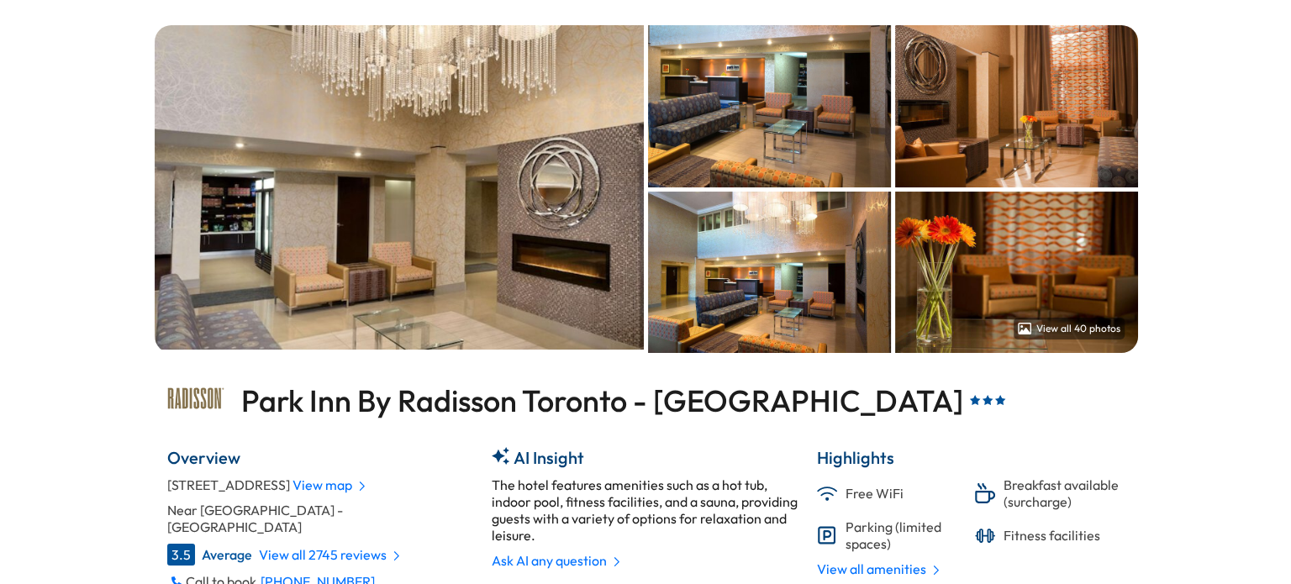
scroll to position [412, 683]
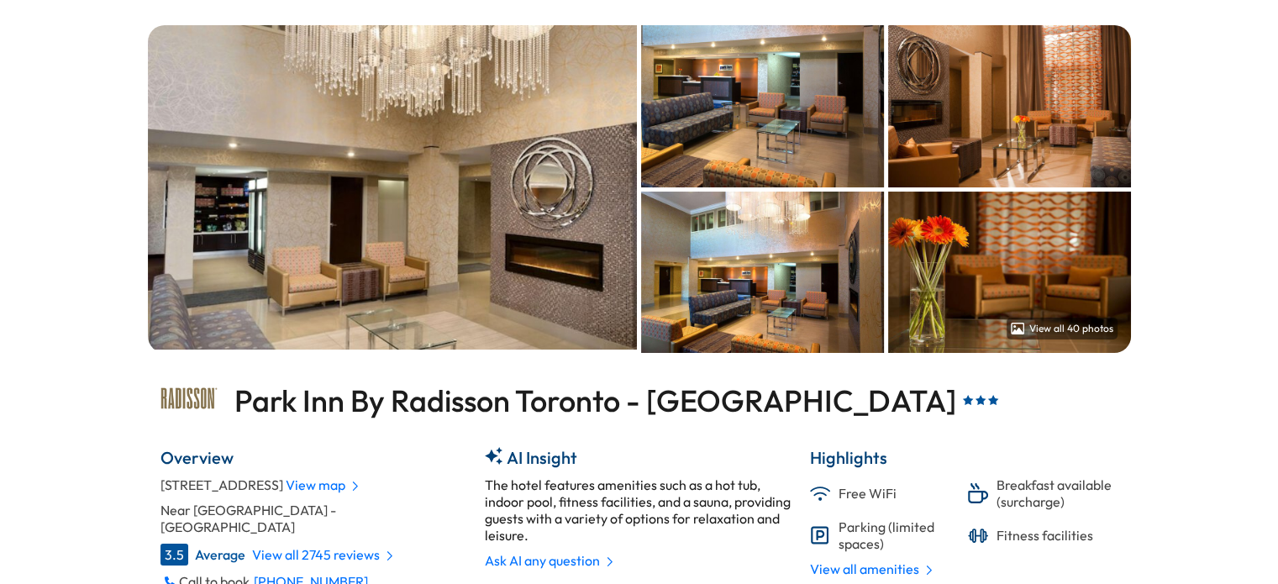
click at [369, 181] on img at bounding box center [393, 187] width 490 height 324
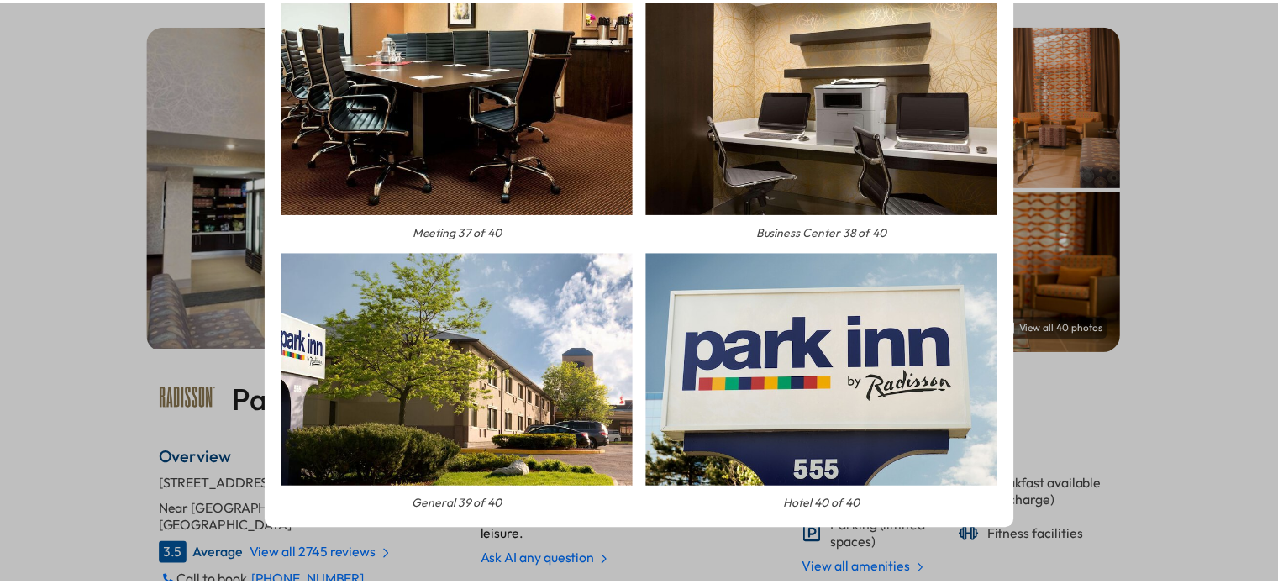
scroll to position [22, 0]
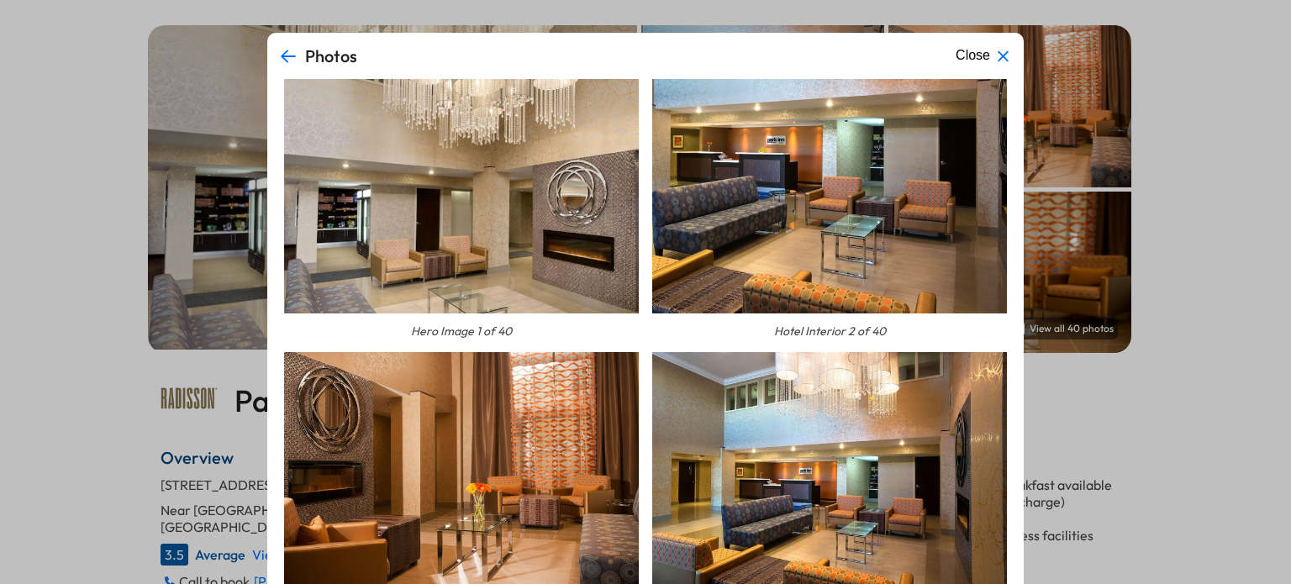
click at [1171, 63] on div "Photos Close Hero Image 1 of 40 Hotel Interior 2 of 40 Hotel Interior 3 of 40 H…" at bounding box center [645, 292] width 1291 height 584
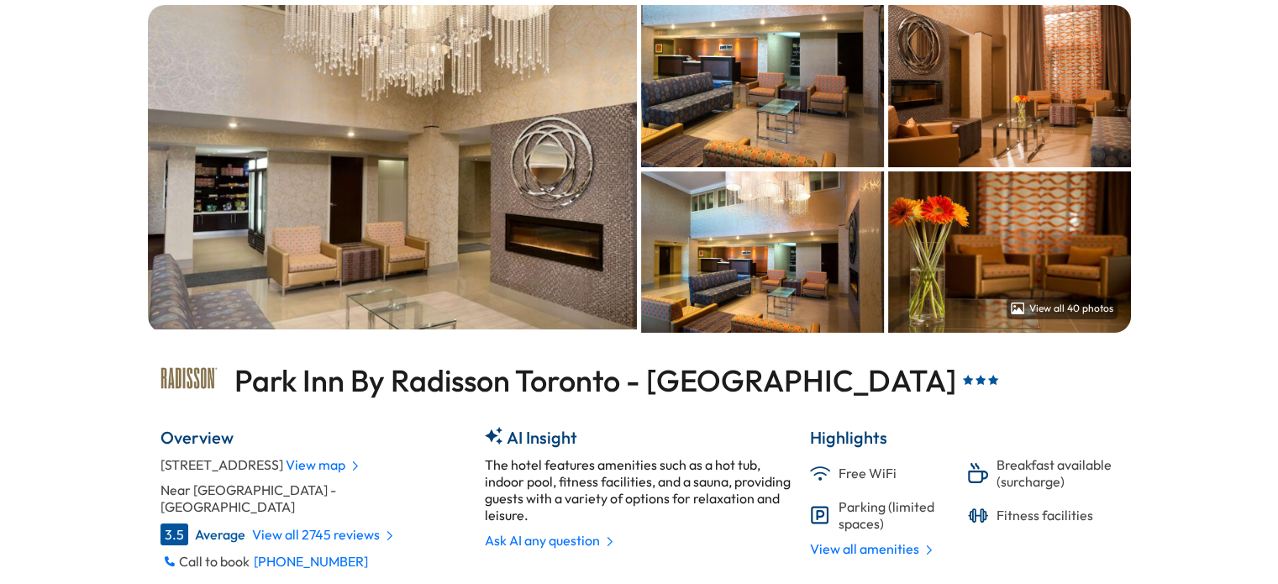
scroll to position [112, 0]
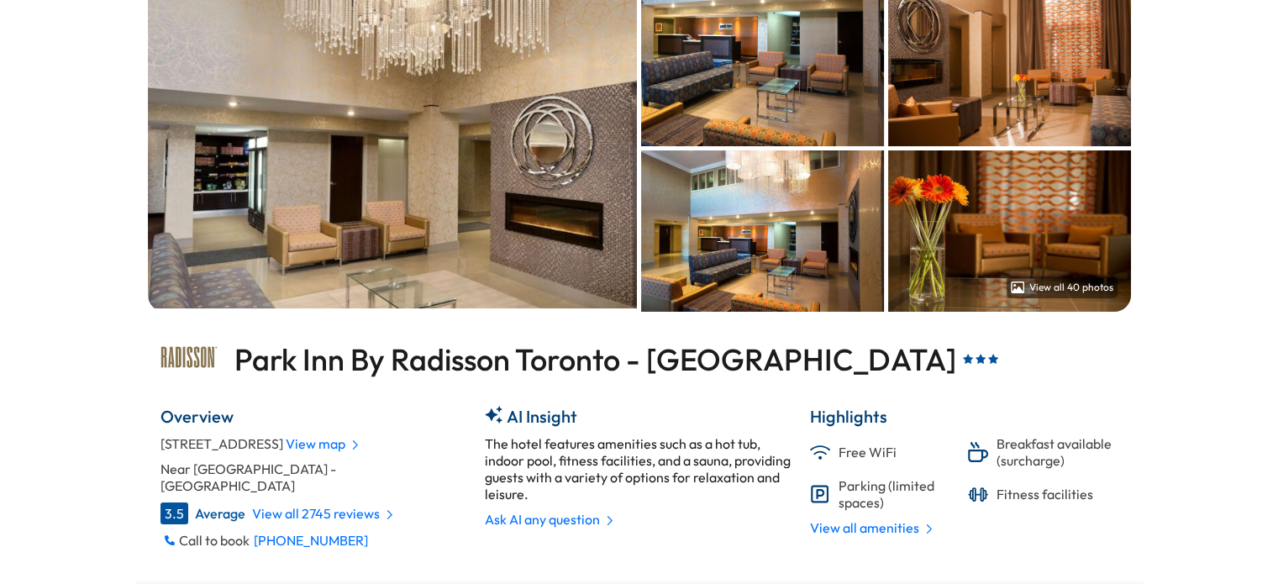
click at [286, 452] on div "View map" at bounding box center [323, 443] width 74 height 17
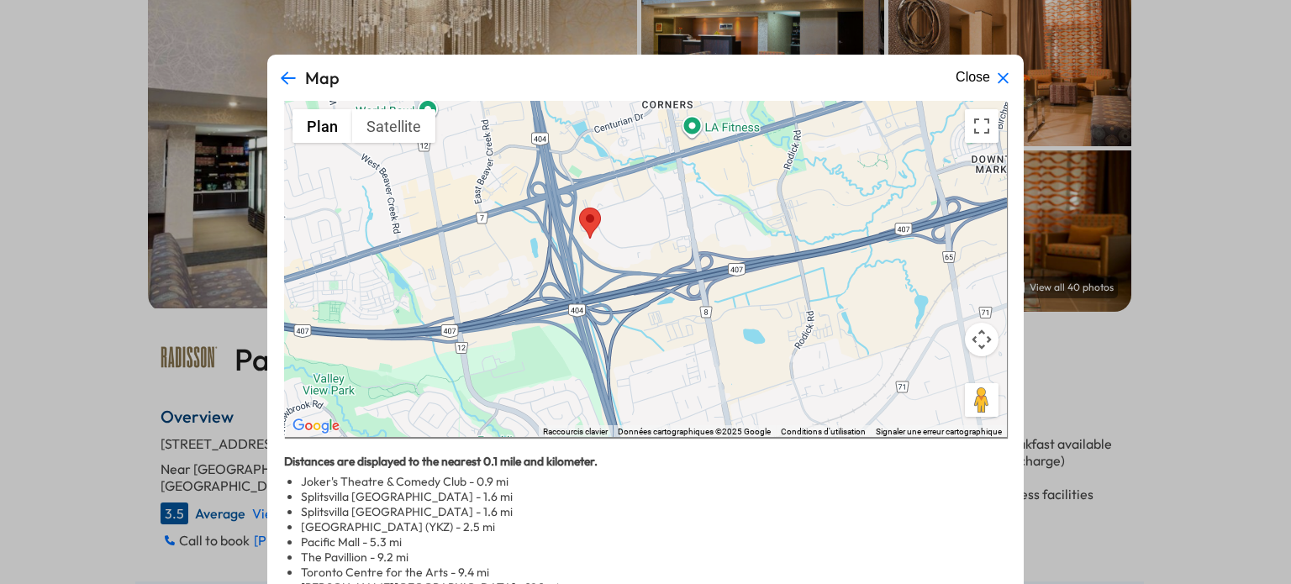
click at [980, 80] on button "Close" at bounding box center [983, 78] width 69 height 30
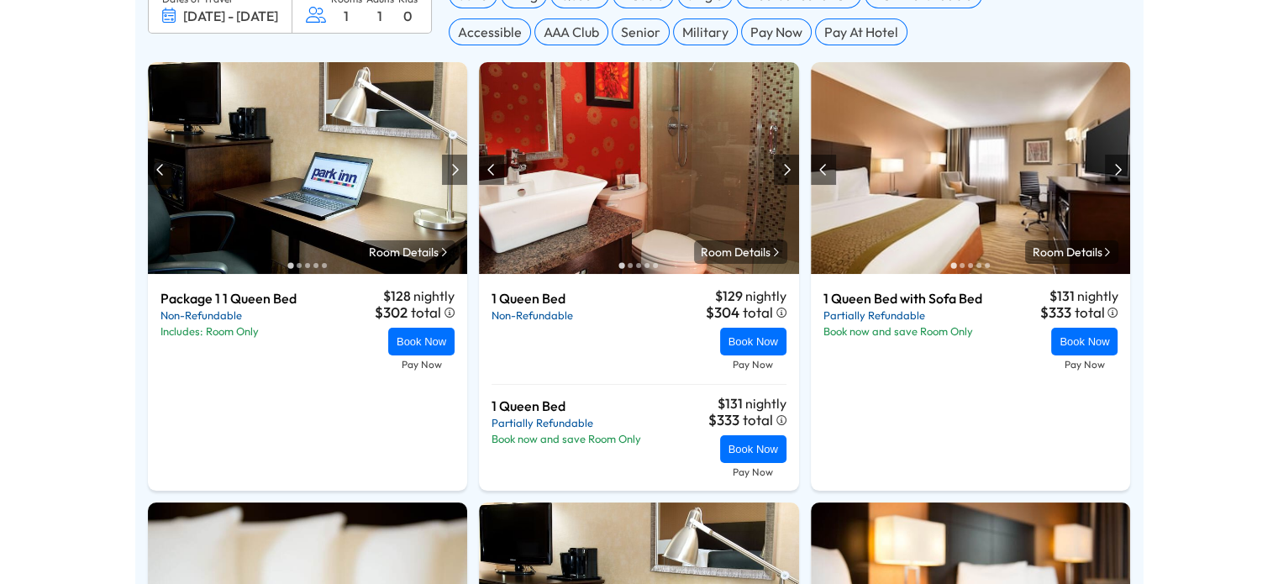
scroll to position [739, 0]
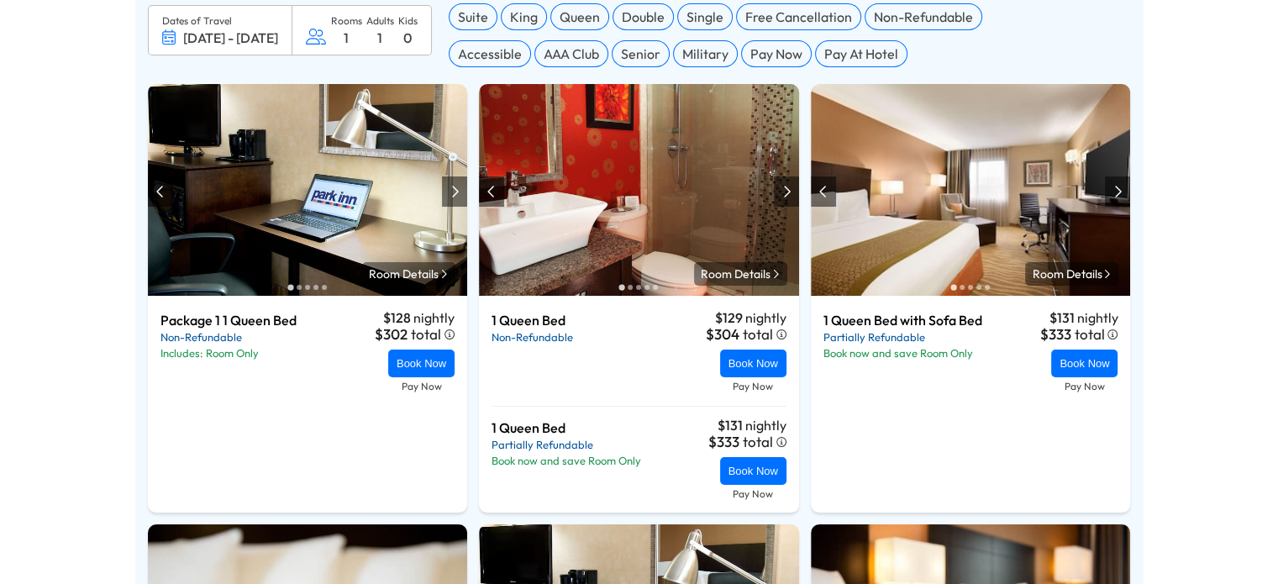
click at [445, 190] on div at bounding box center [454, 191] width 25 height 30
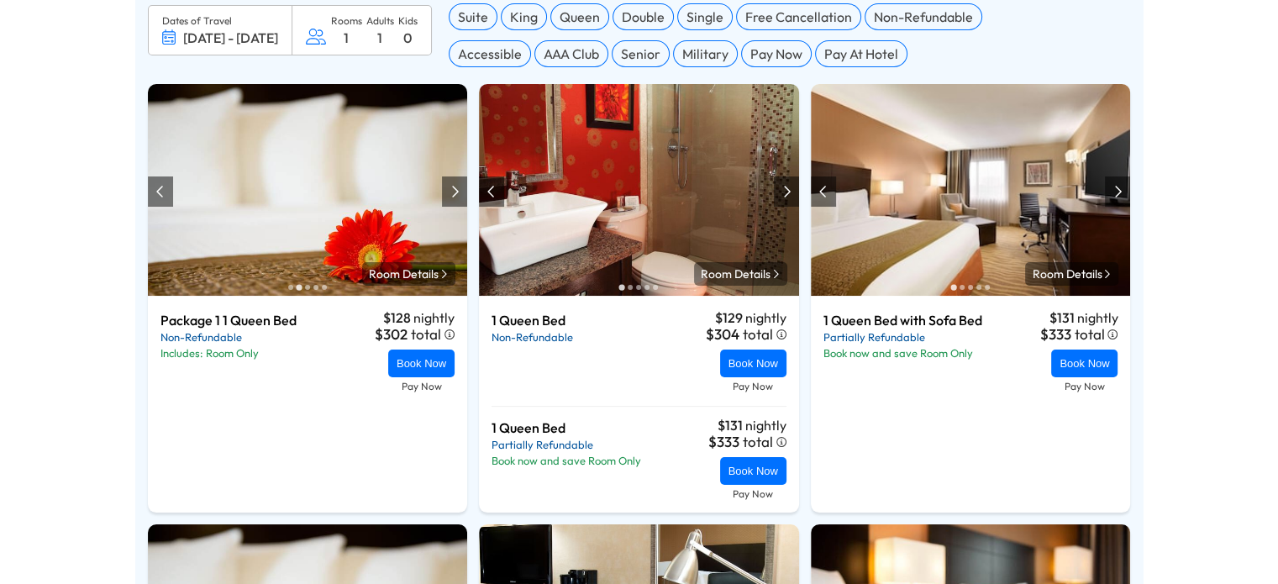
click at [445, 190] on div at bounding box center [454, 191] width 25 height 30
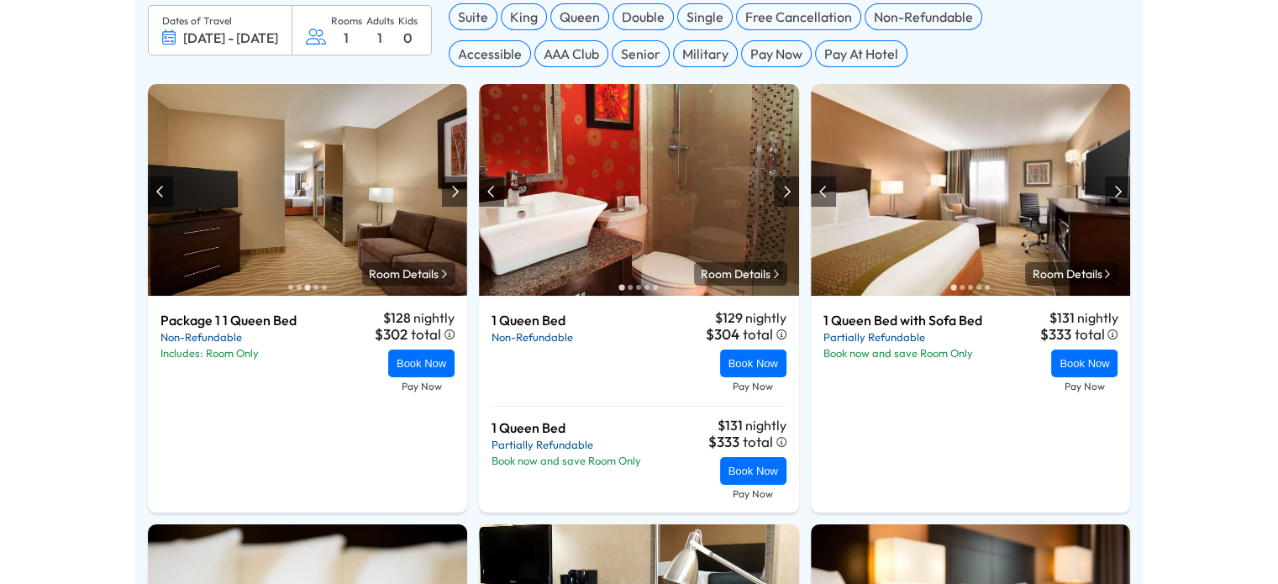
click at [445, 190] on div at bounding box center [454, 191] width 25 height 30
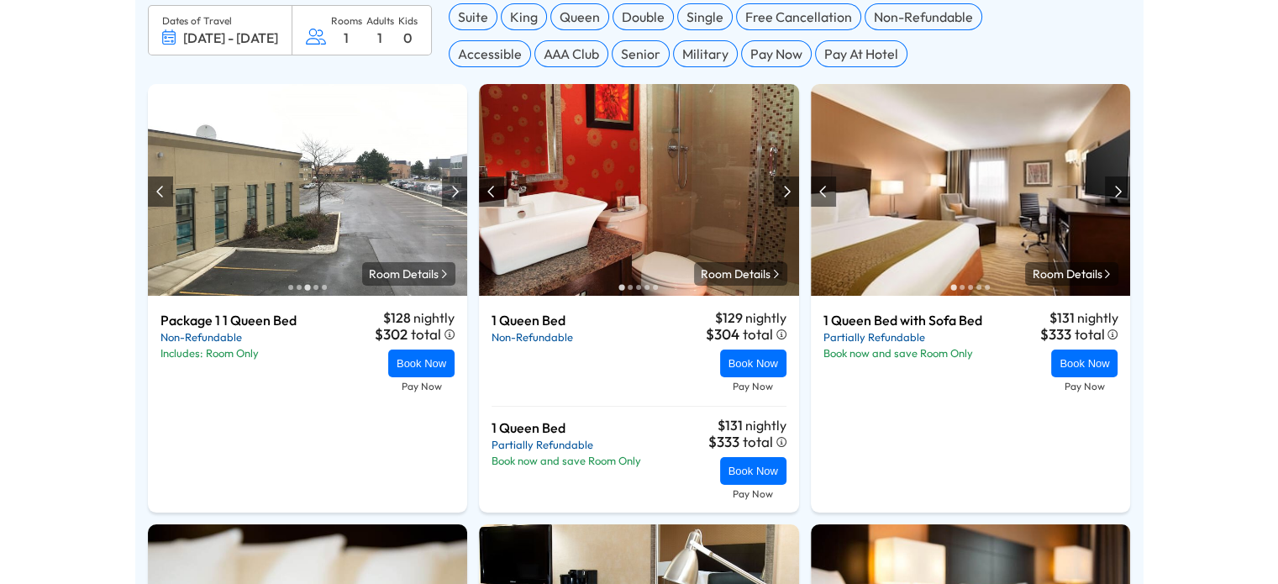
click at [445, 190] on div at bounding box center [454, 191] width 25 height 30
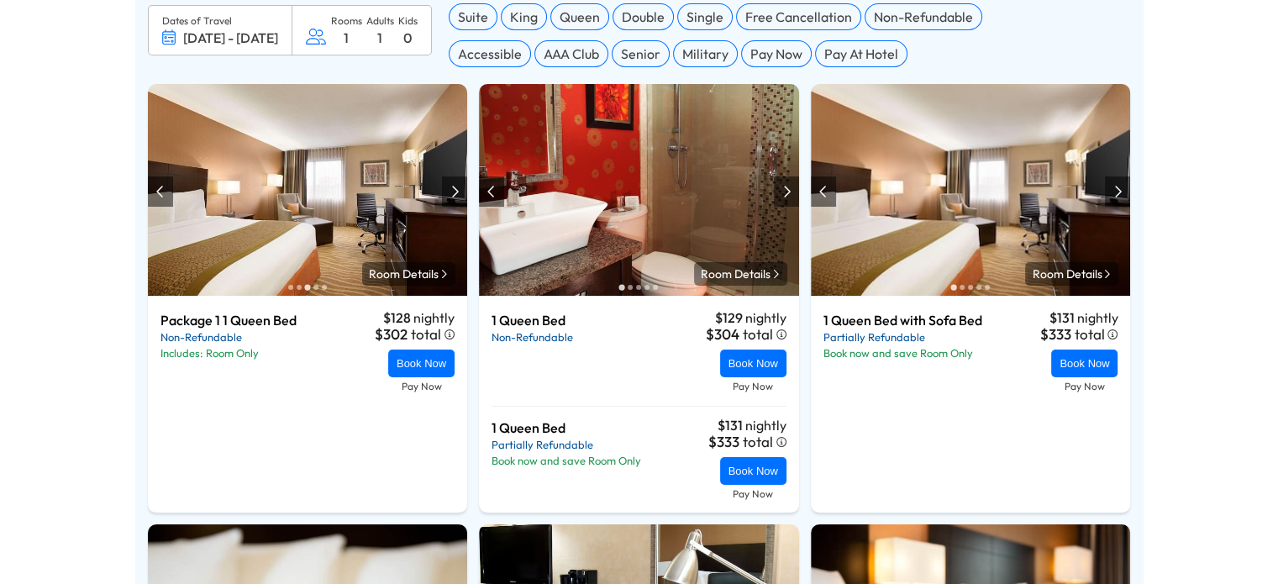
click at [445, 190] on div at bounding box center [454, 191] width 25 height 30
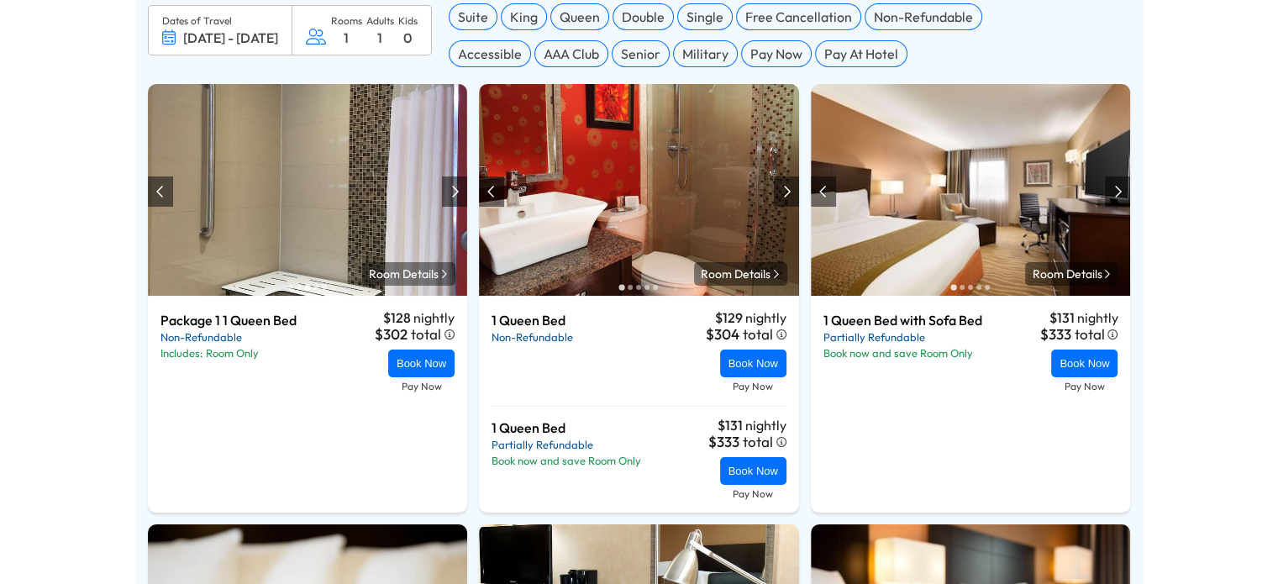
click at [445, 190] on div at bounding box center [454, 191] width 25 height 30
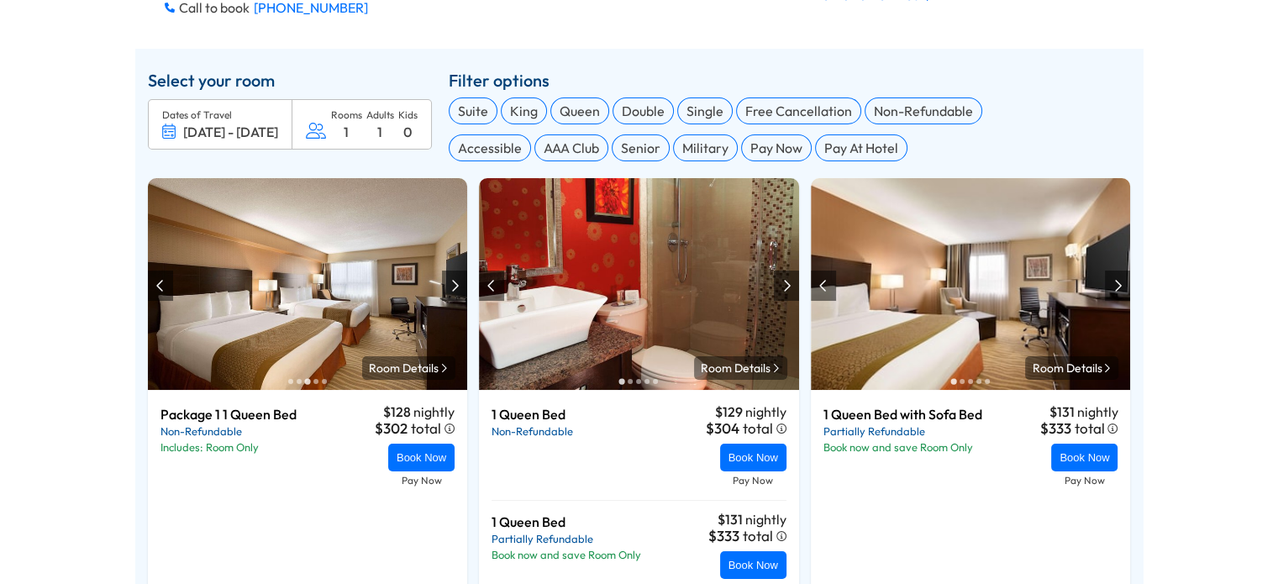
scroll to position [634, 0]
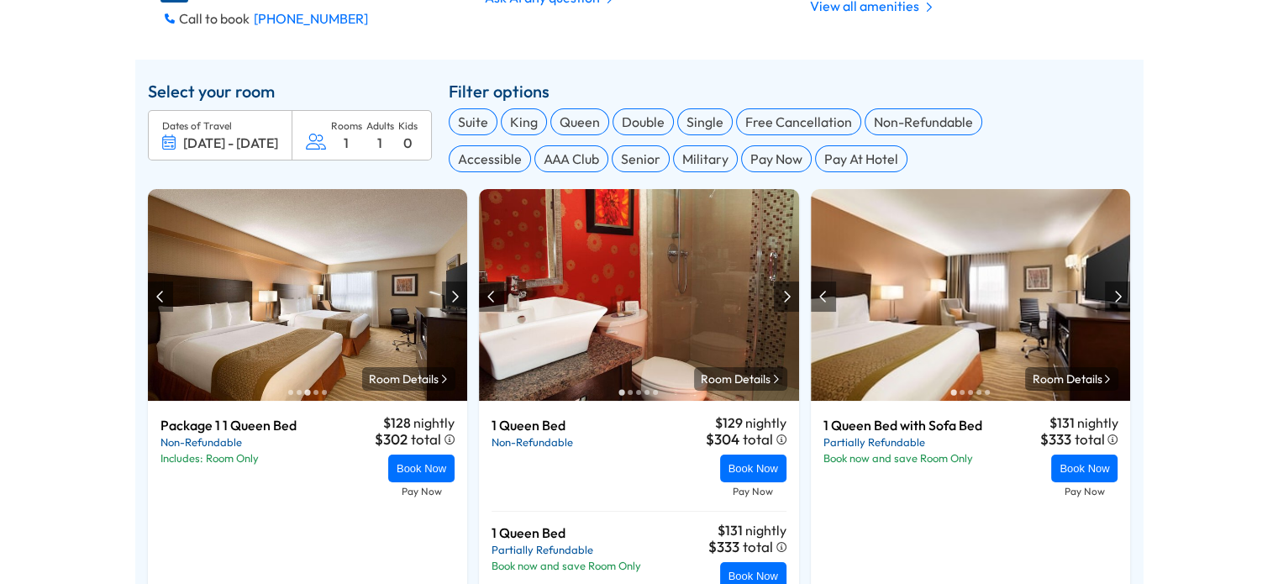
click at [461, 298] on div at bounding box center [454, 297] width 25 height 30
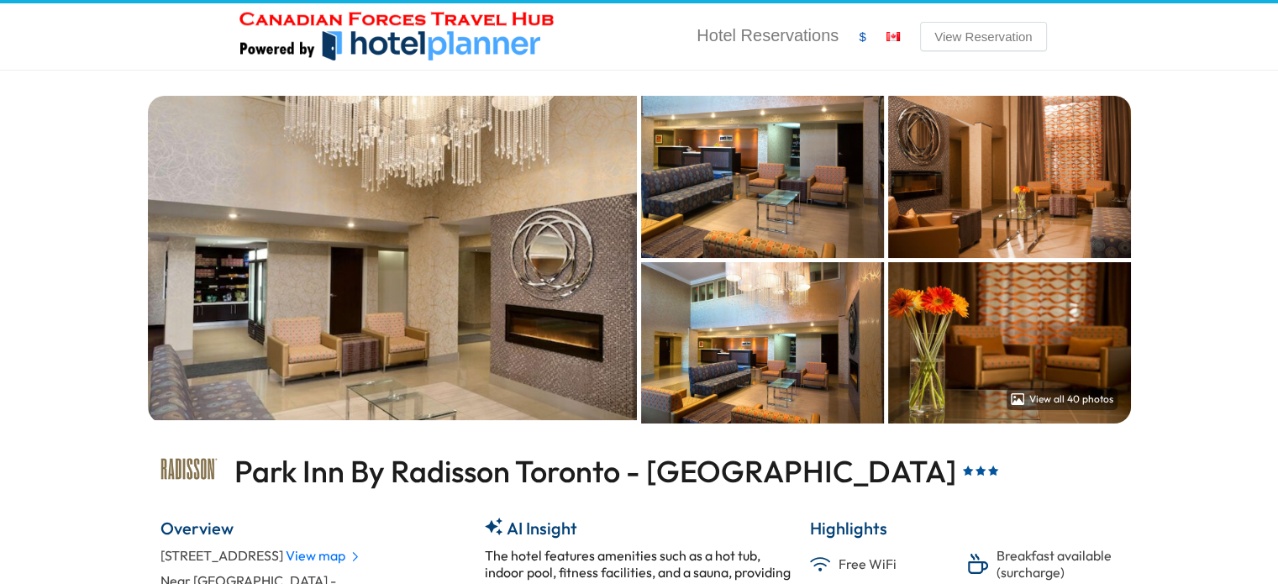
scroll to position [265, 0]
